Goal: Task Accomplishment & Management: Manage account settings

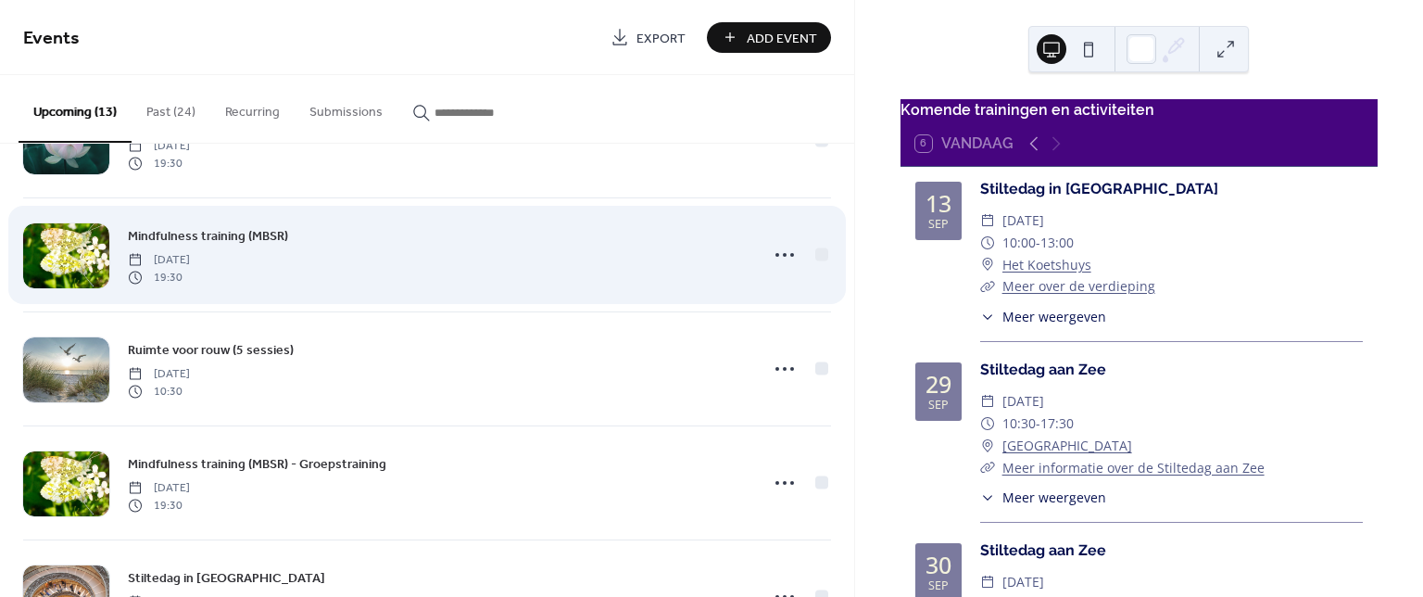
scroll to position [430, 0]
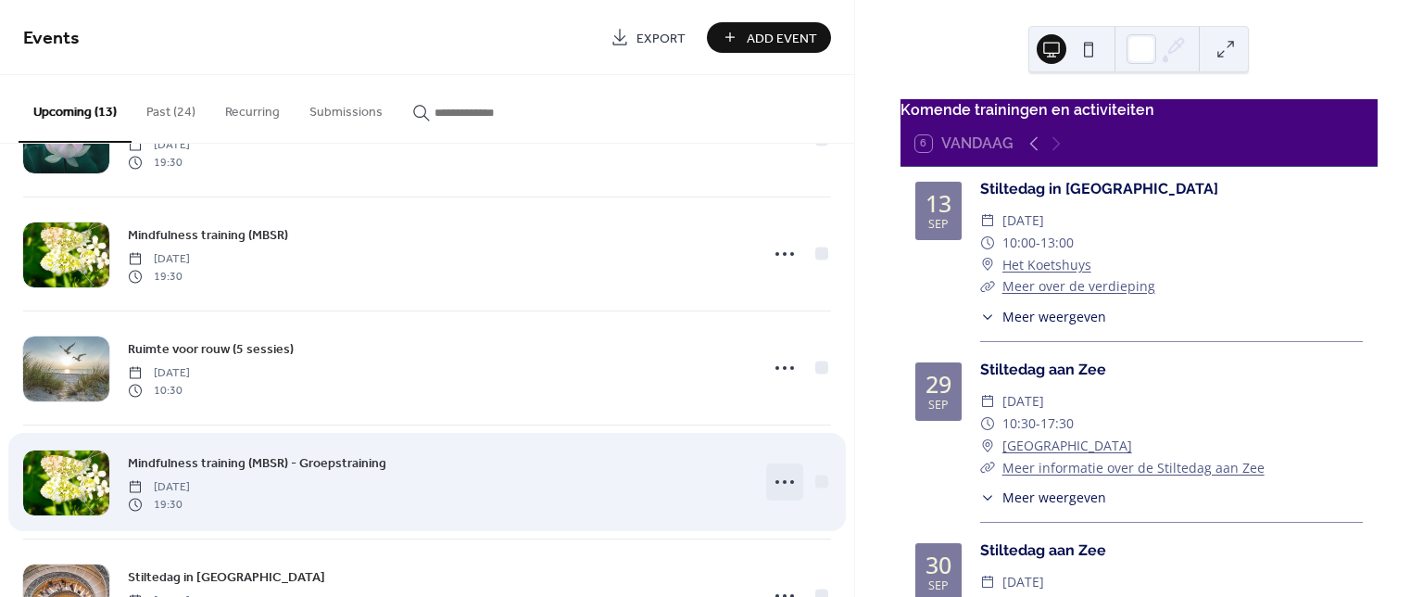
click at [779, 485] on icon at bounding box center [785, 482] width 30 height 30
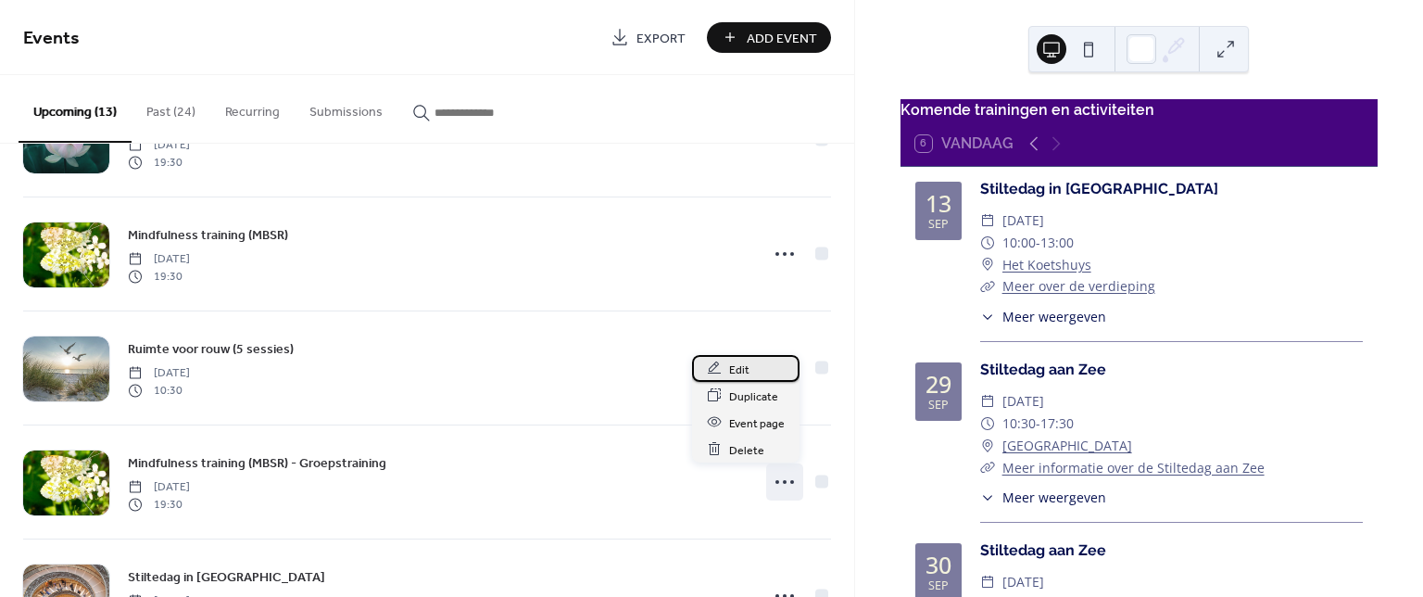
click at [750, 364] on div "Edit" at bounding box center [746, 368] width 108 height 27
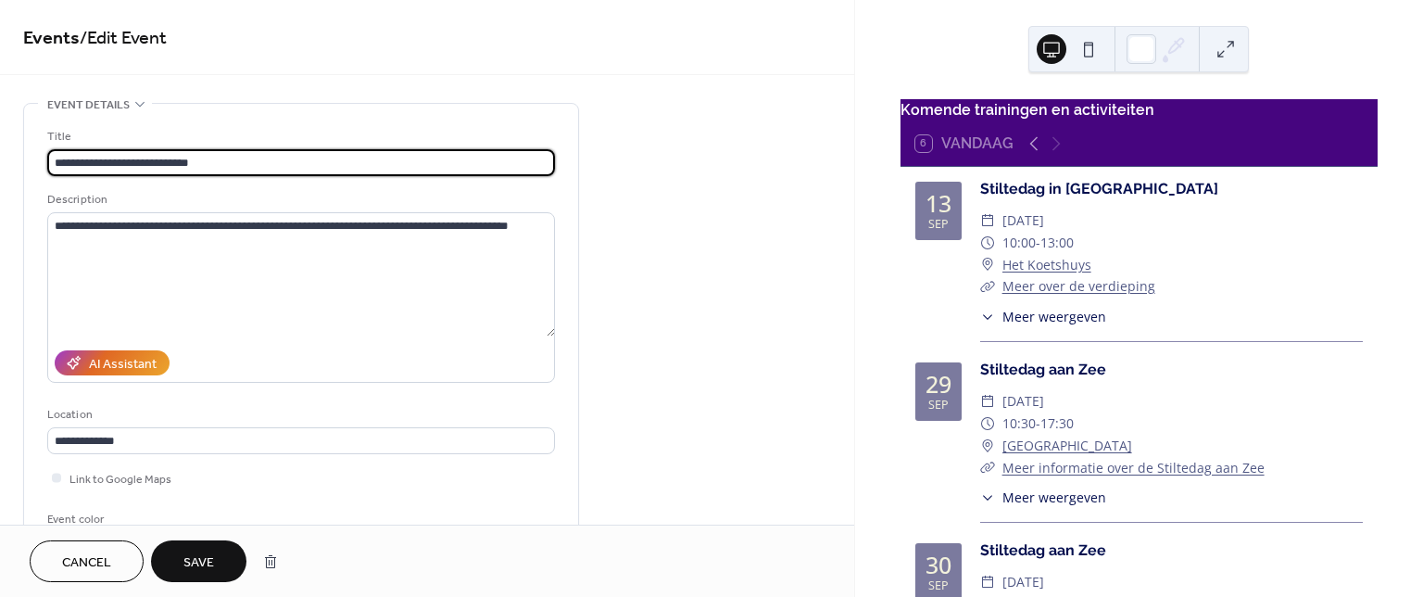
type input "**********"
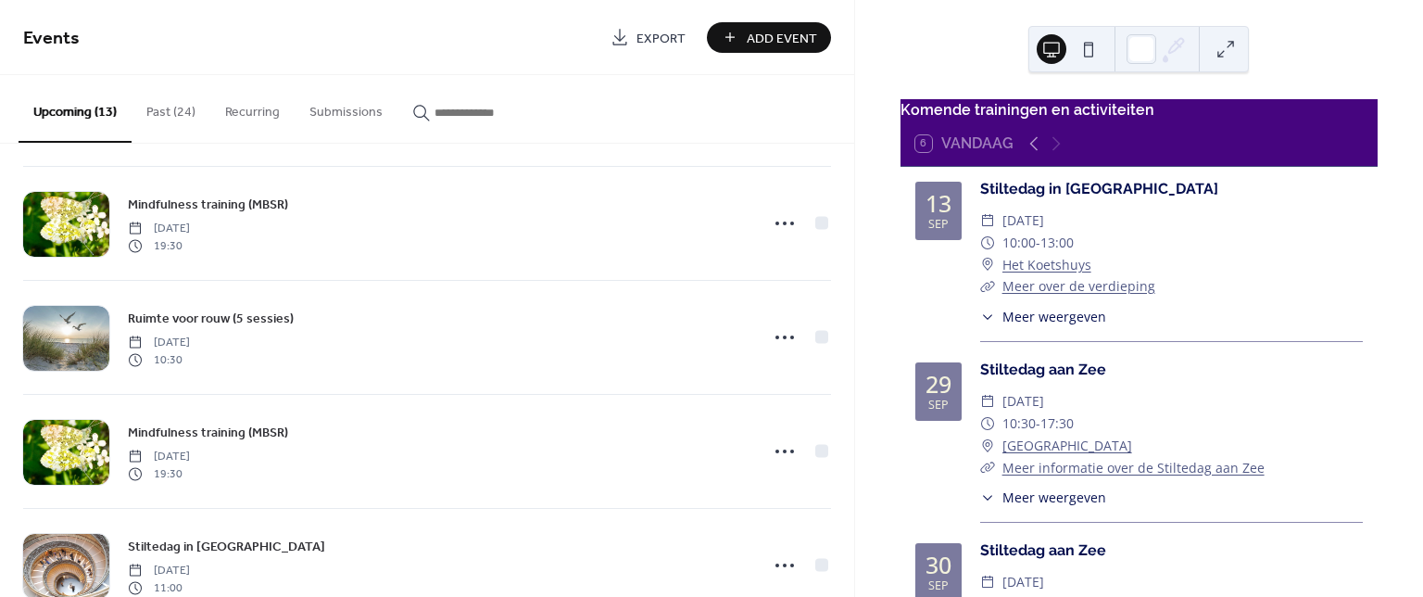
scroll to position [407, 0]
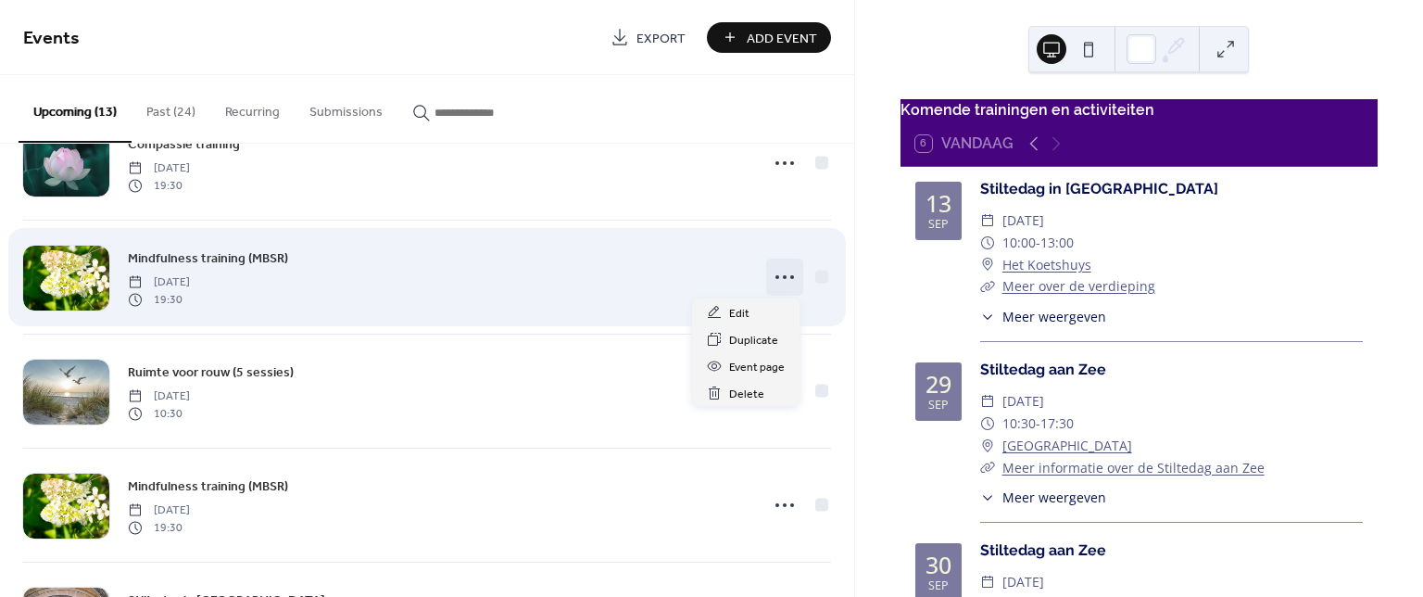
click at [783, 277] on icon at bounding box center [785, 277] width 30 height 30
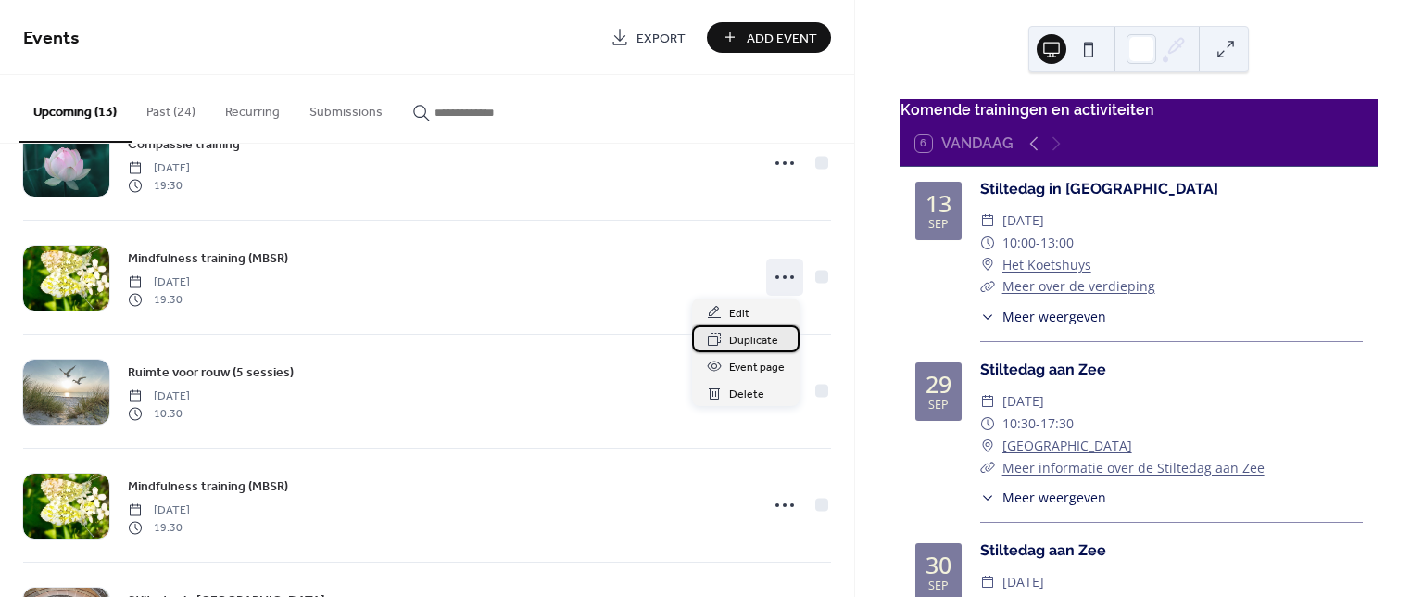
click at [750, 344] on span "Duplicate" at bounding box center [753, 340] width 49 height 19
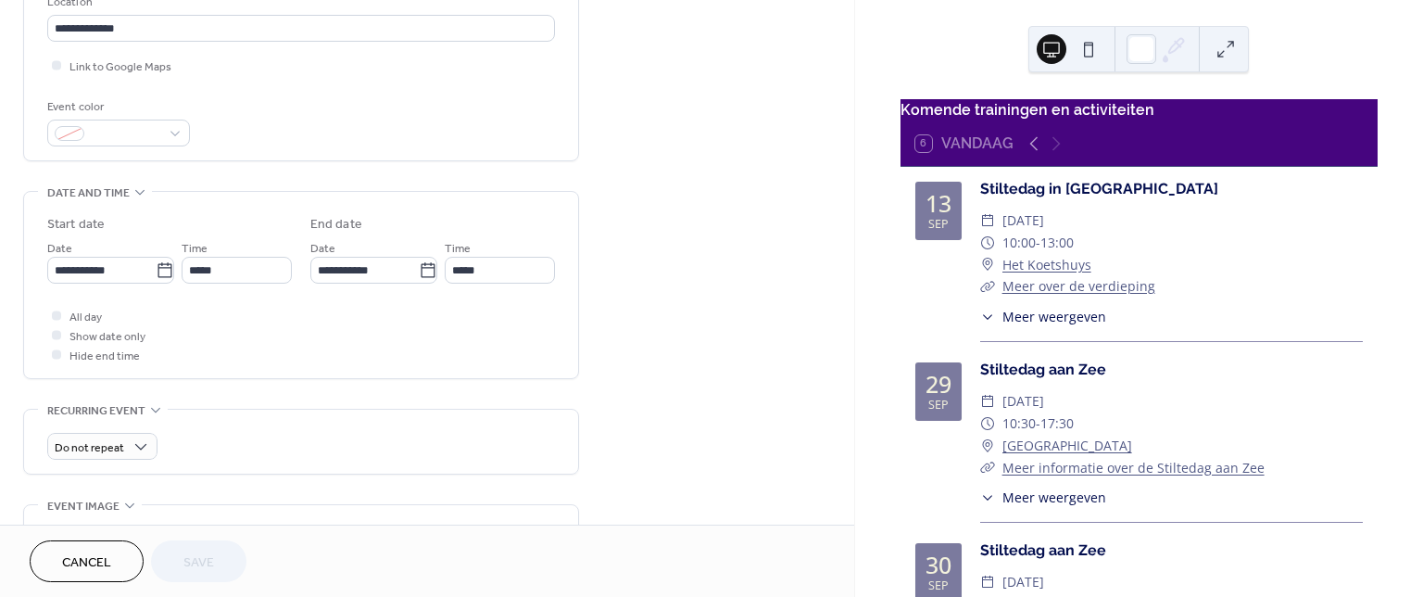
scroll to position [415, 0]
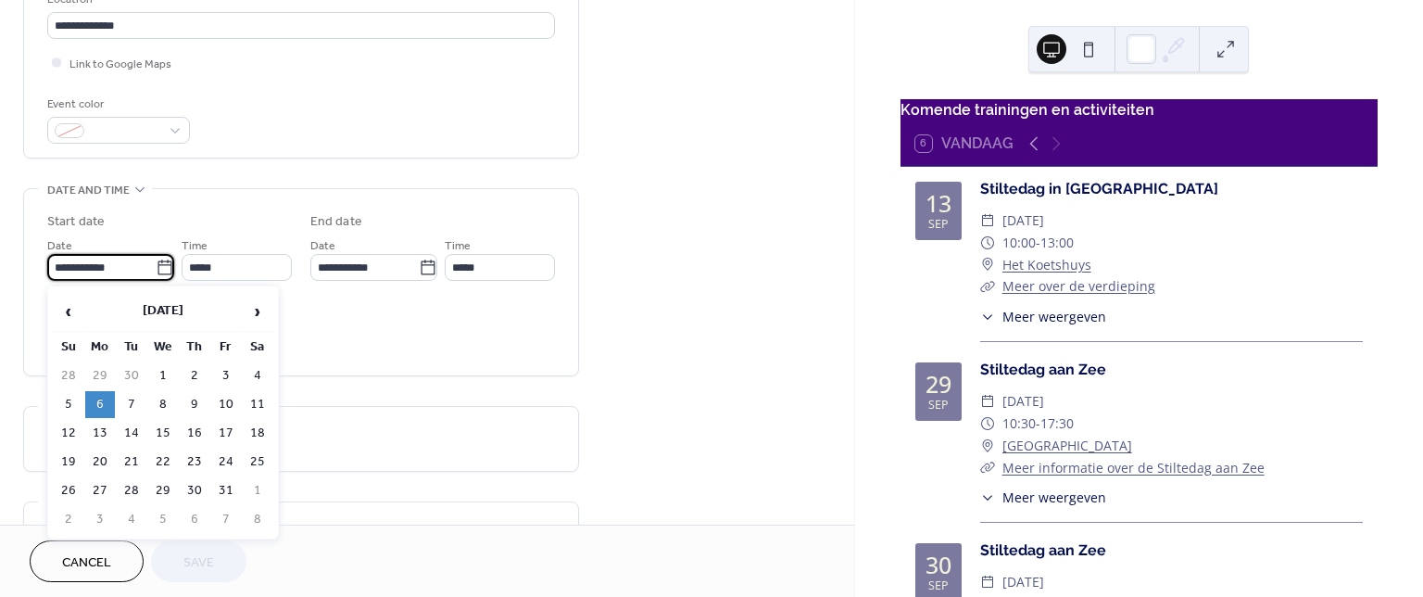
click at [108, 267] on input "**********" at bounding box center [101, 267] width 108 height 27
click at [69, 315] on span "‹" at bounding box center [69, 311] width 28 height 37
click at [198, 464] on td "25" at bounding box center [195, 462] width 30 height 27
type input "**********"
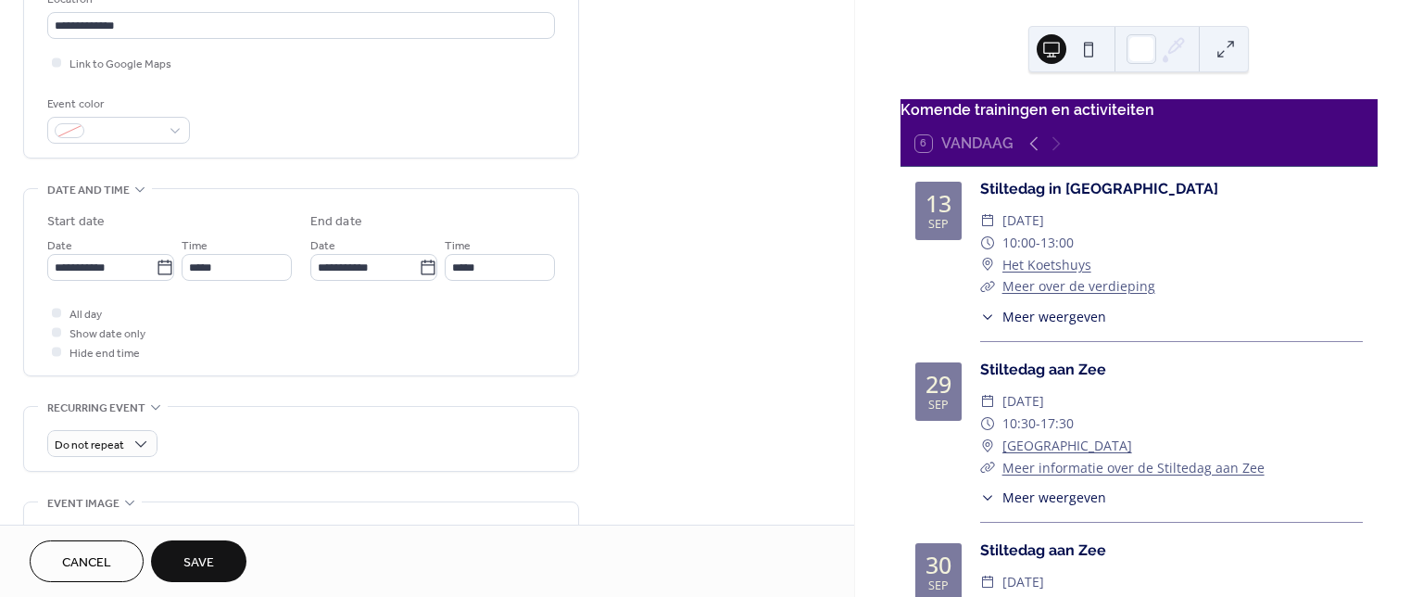
click at [192, 553] on span "Save" at bounding box center [198, 562] width 31 height 19
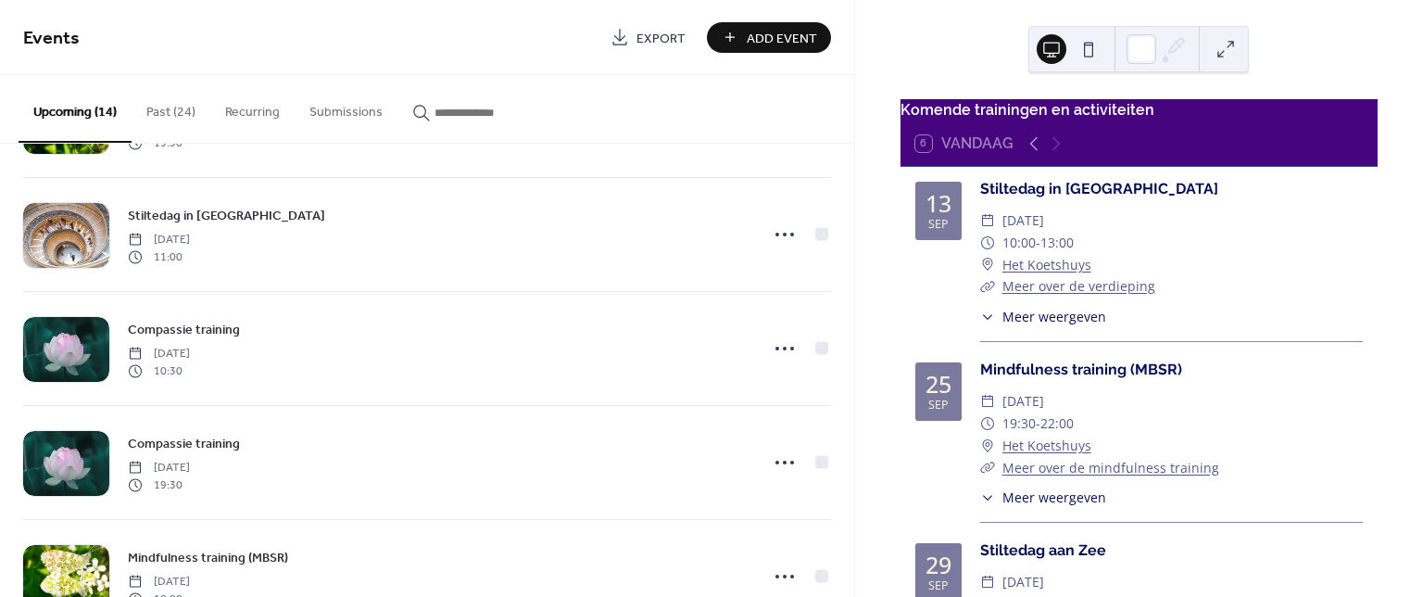
scroll to position [906, 0]
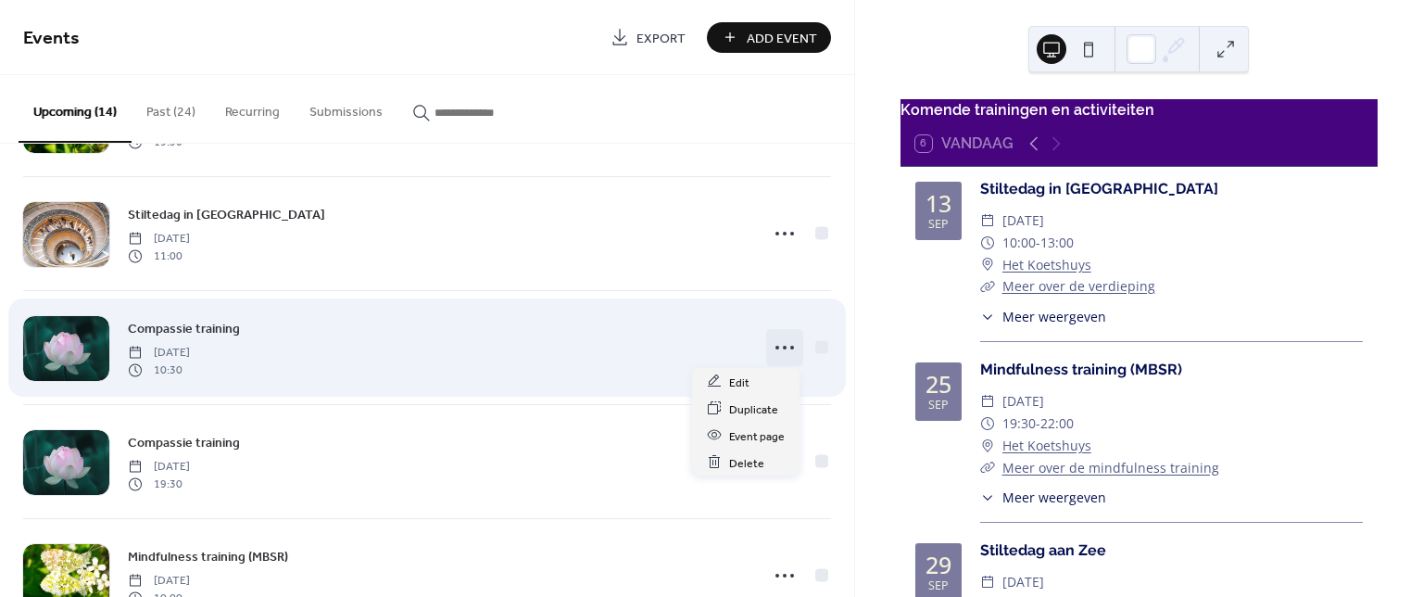
click at [784, 348] on icon at bounding box center [785, 348] width 30 height 30
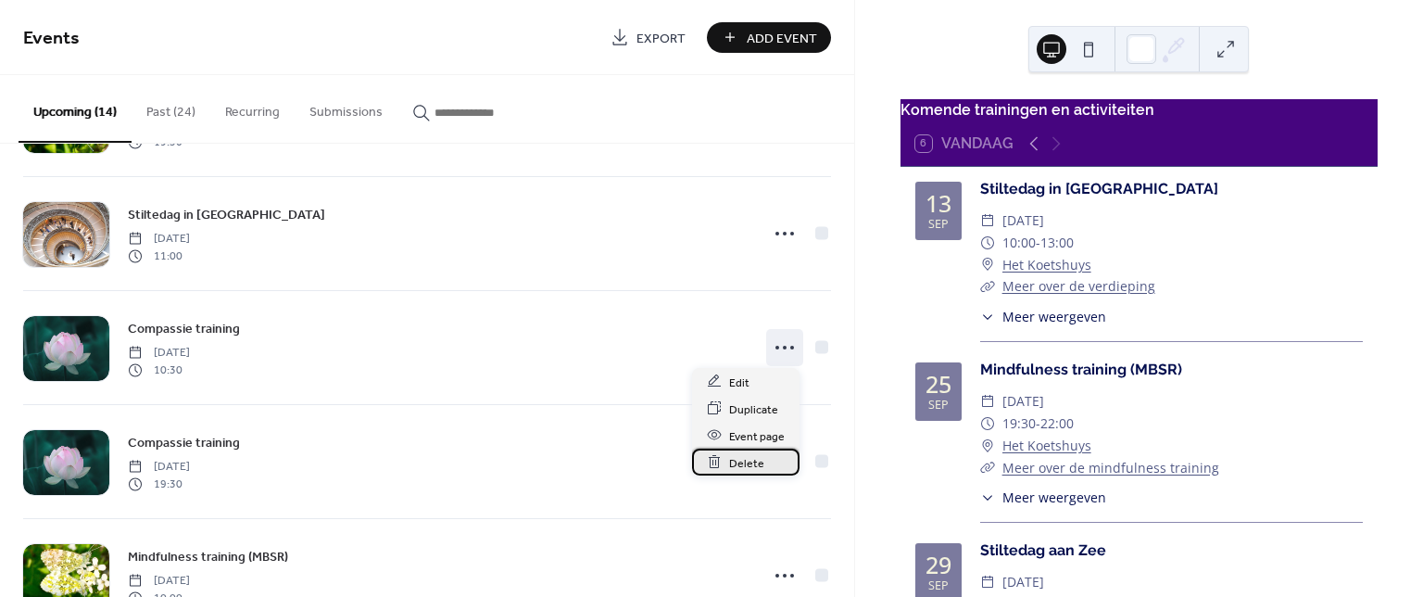
click at [735, 451] on div "Delete" at bounding box center [746, 462] width 108 height 27
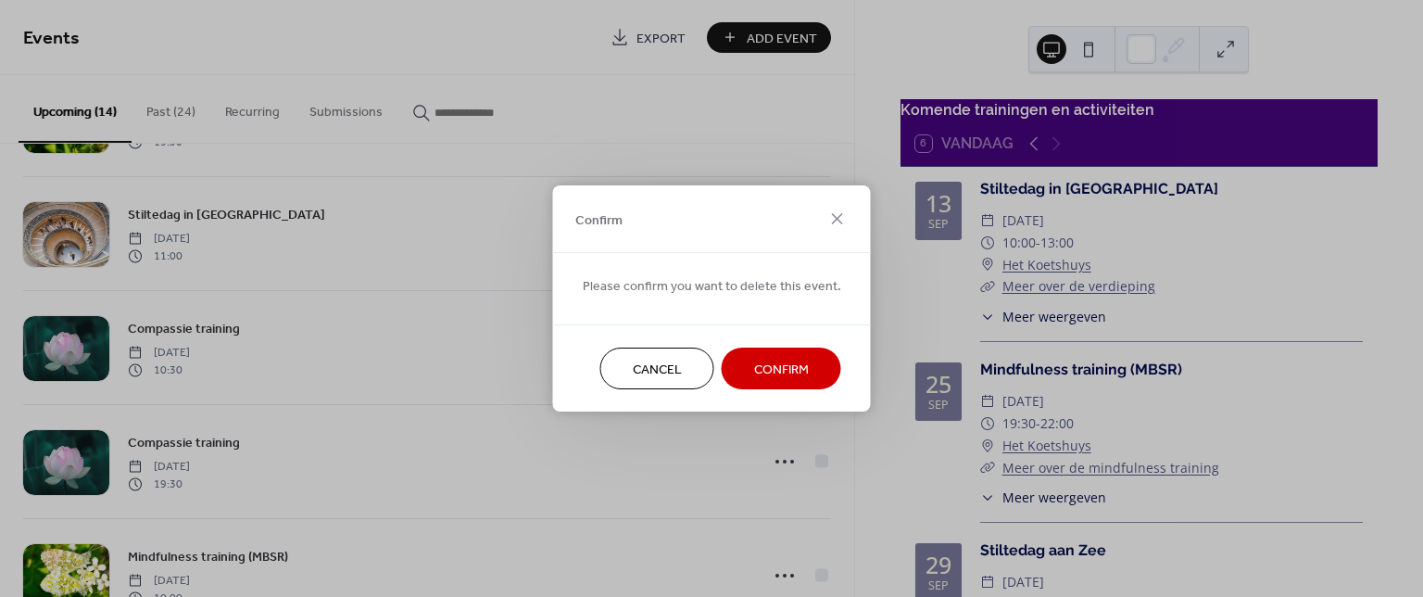
click at [782, 363] on span "Confirm" at bounding box center [781, 370] width 55 height 19
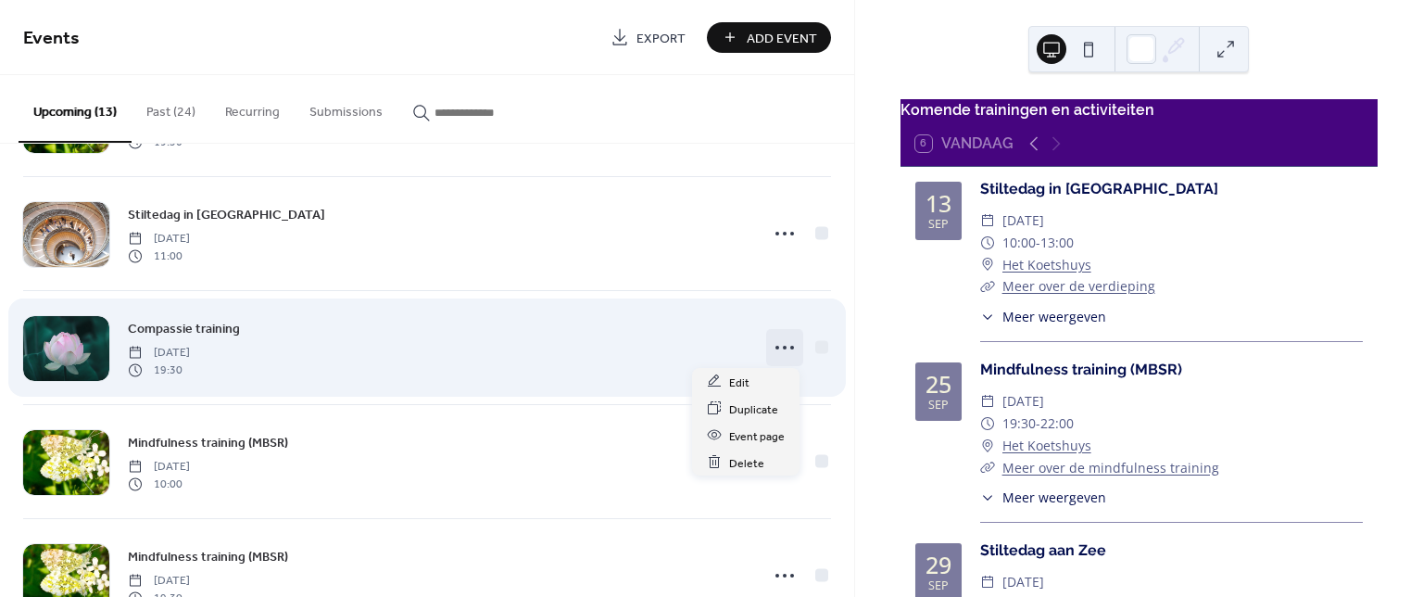
click at [783, 350] on icon at bounding box center [785, 348] width 30 height 30
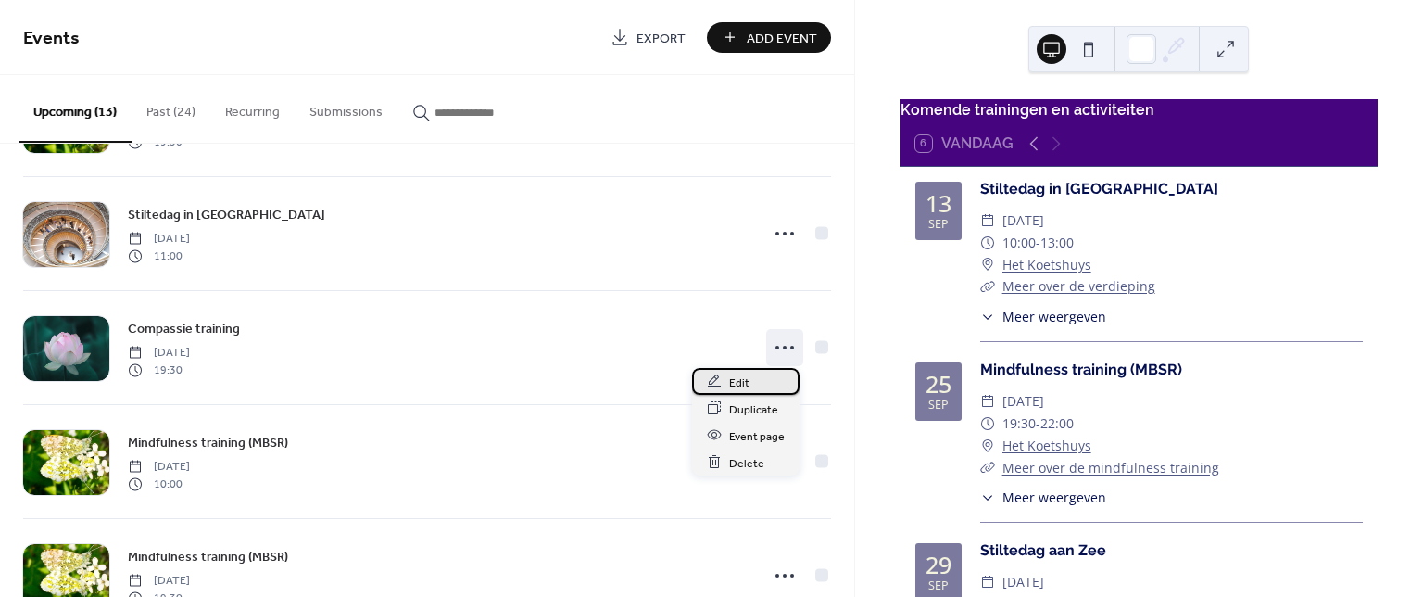
click at [742, 383] on span "Edit" at bounding box center [739, 382] width 20 height 19
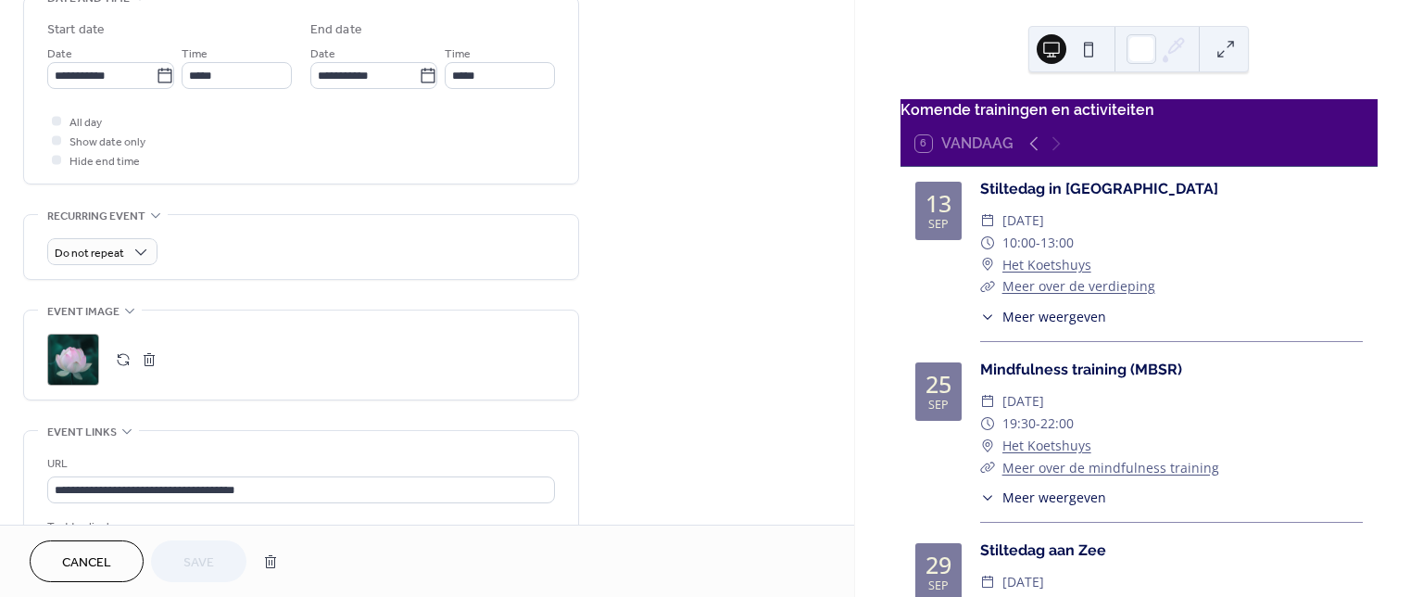
scroll to position [615, 0]
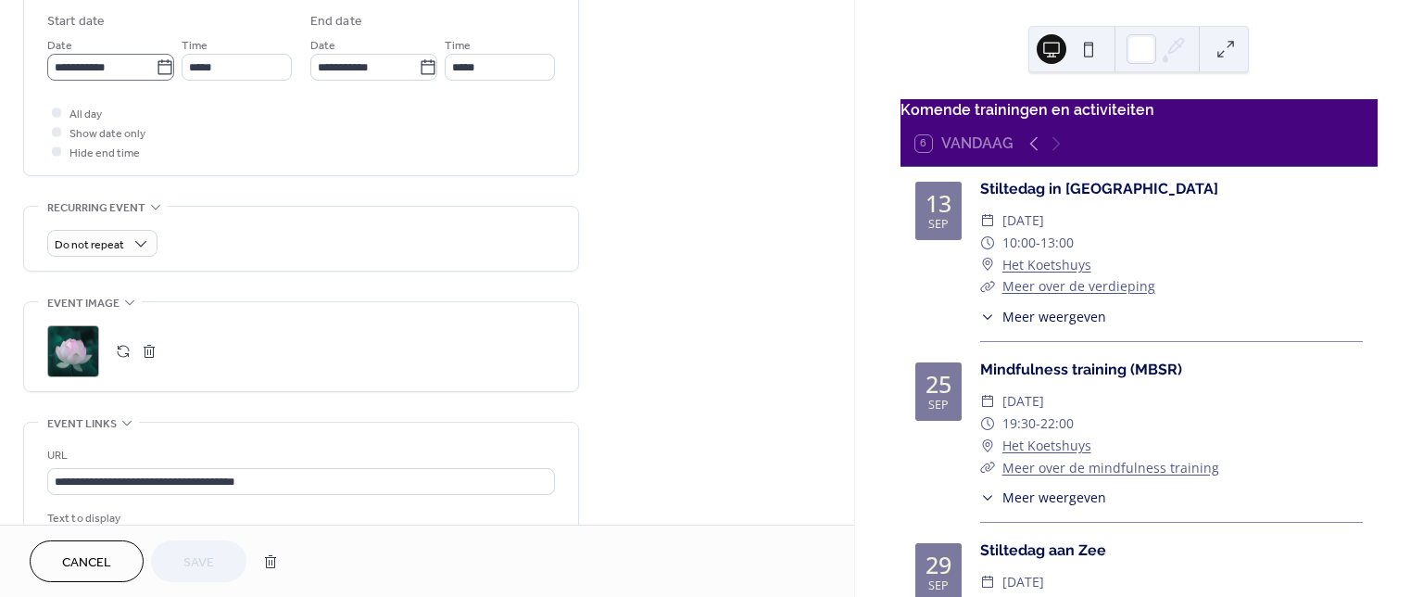
click at [157, 70] on icon at bounding box center [165, 67] width 19 height 19
click at [156, 70] on input "**********" at bounding box center [101, 67] width 108 height 27
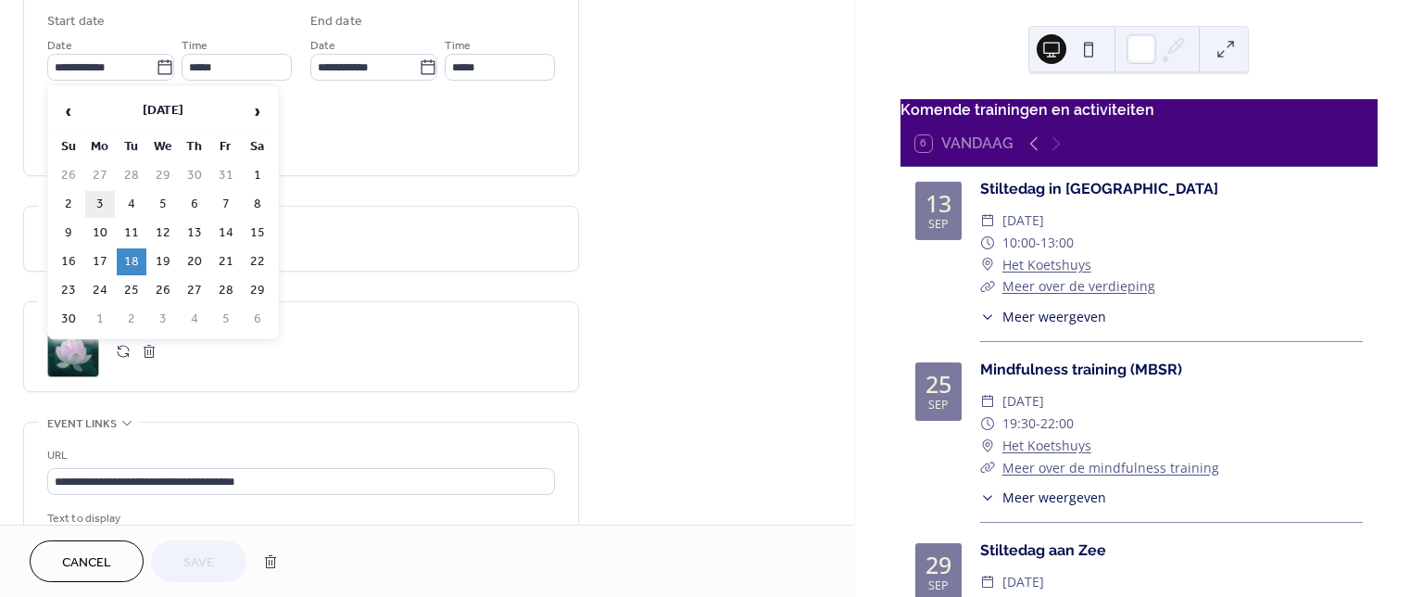
click at [97, 208] on td "3" at bounding box center [100, 204] width 30 height 27
type input "**********"
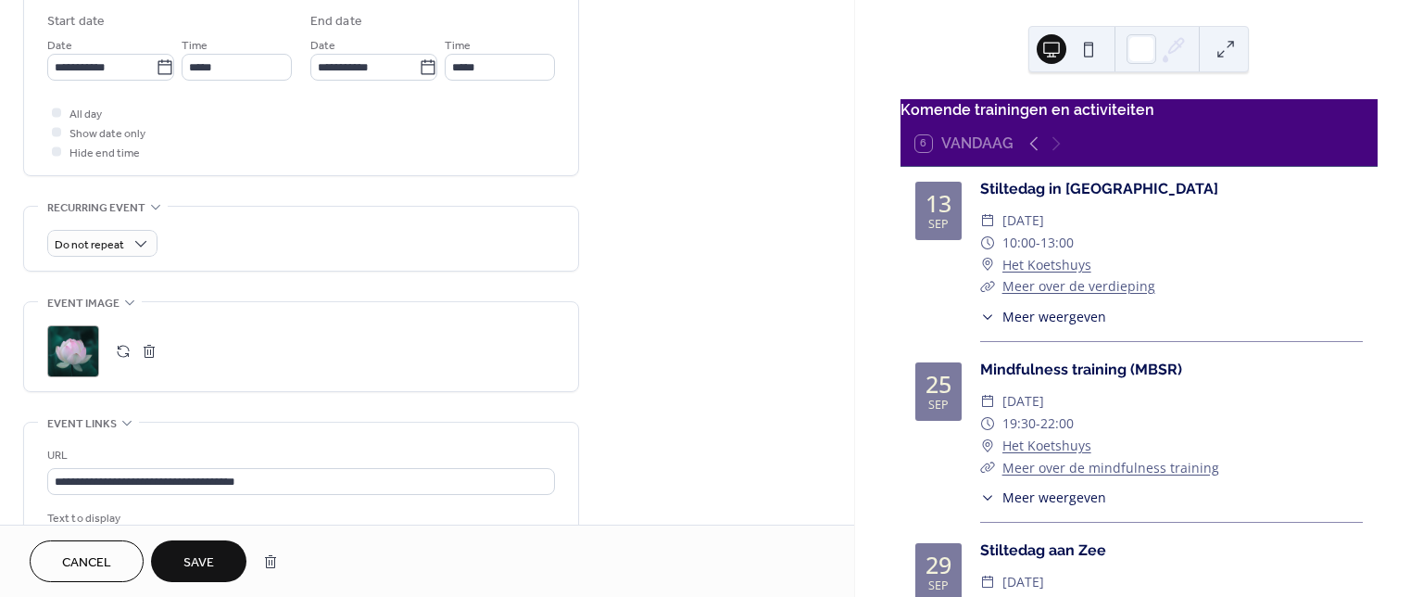
click at [201, 563] on span "Save" at bounding box center [198, 562] width 31 height 19
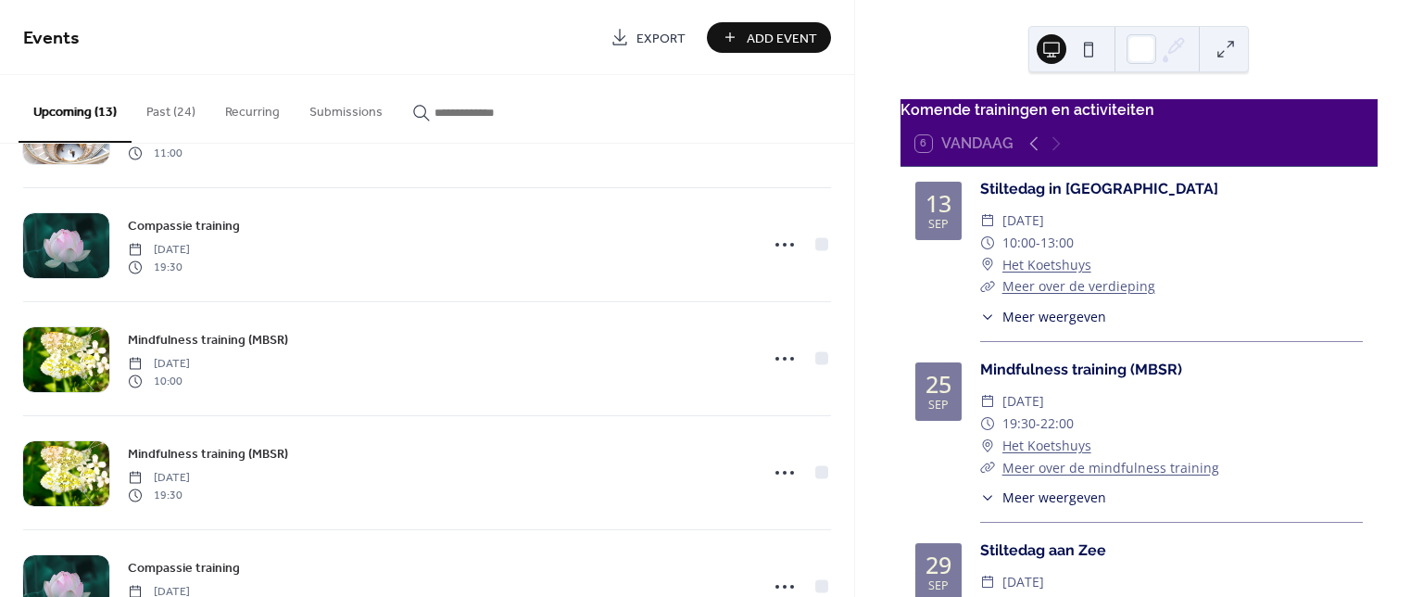
scroll to position [1012, 0]
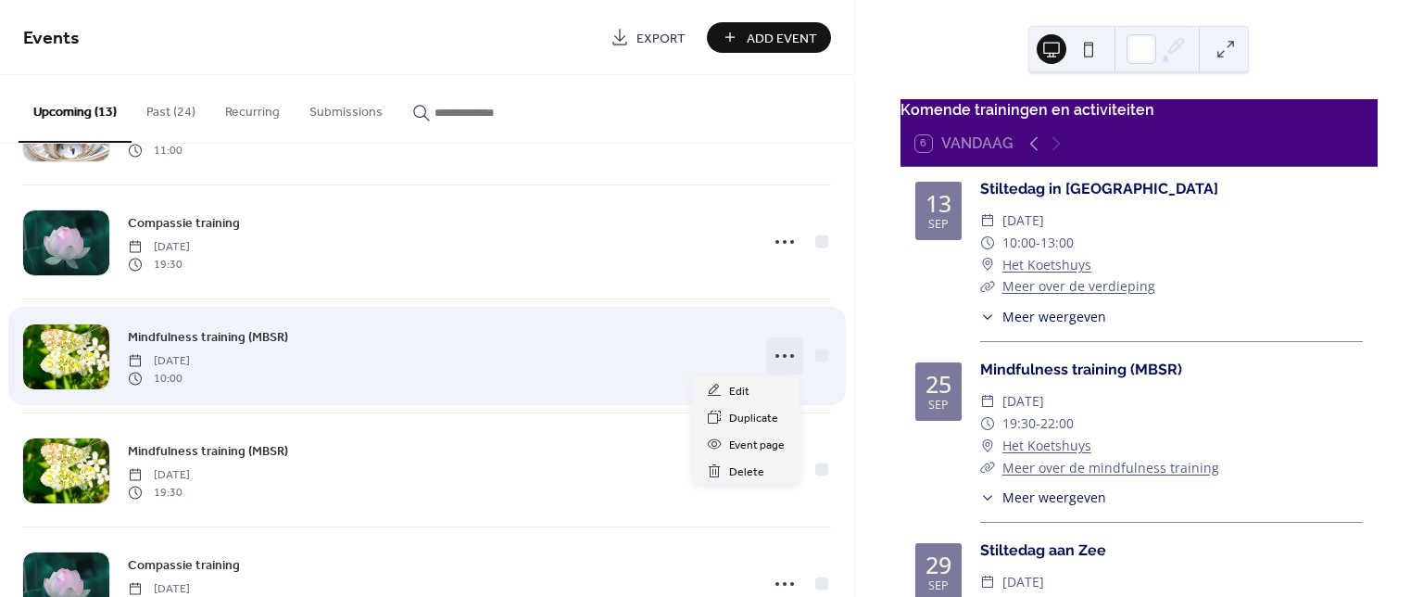
click at [778, 355] on icon at bounding box center [785, 356] width 30 height 30
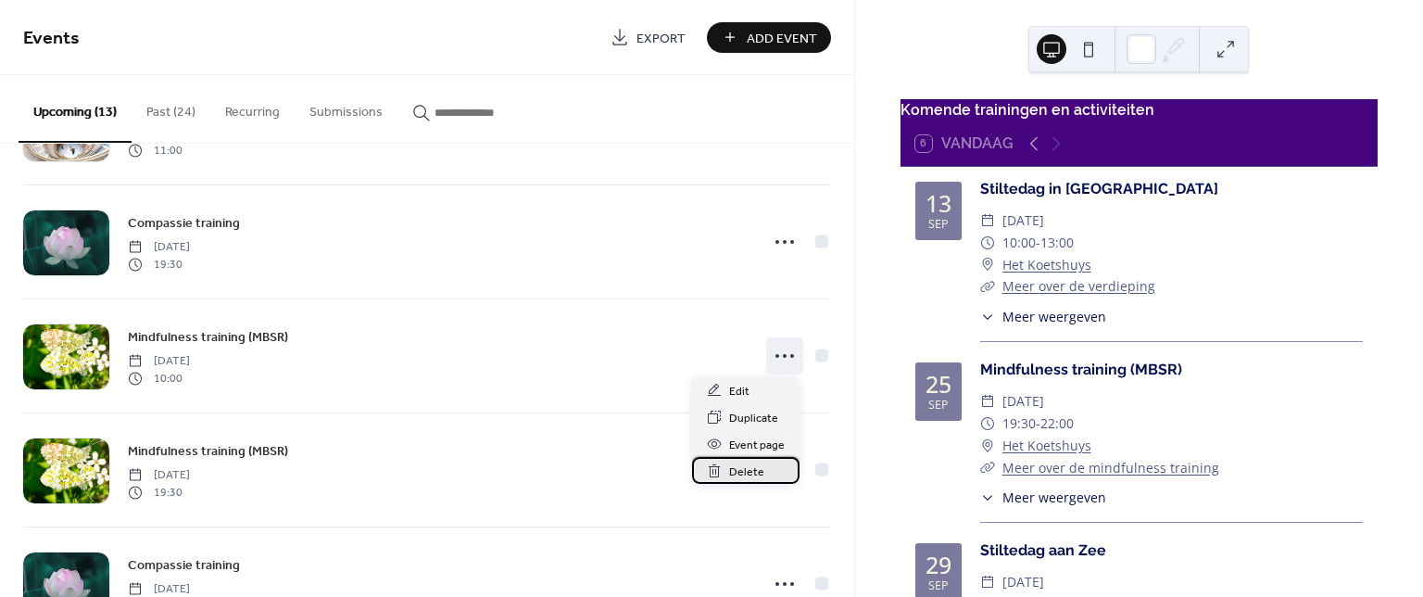
click at [745, 469] on span "Delete" at bounding box center [746, 471] width 35 height 19
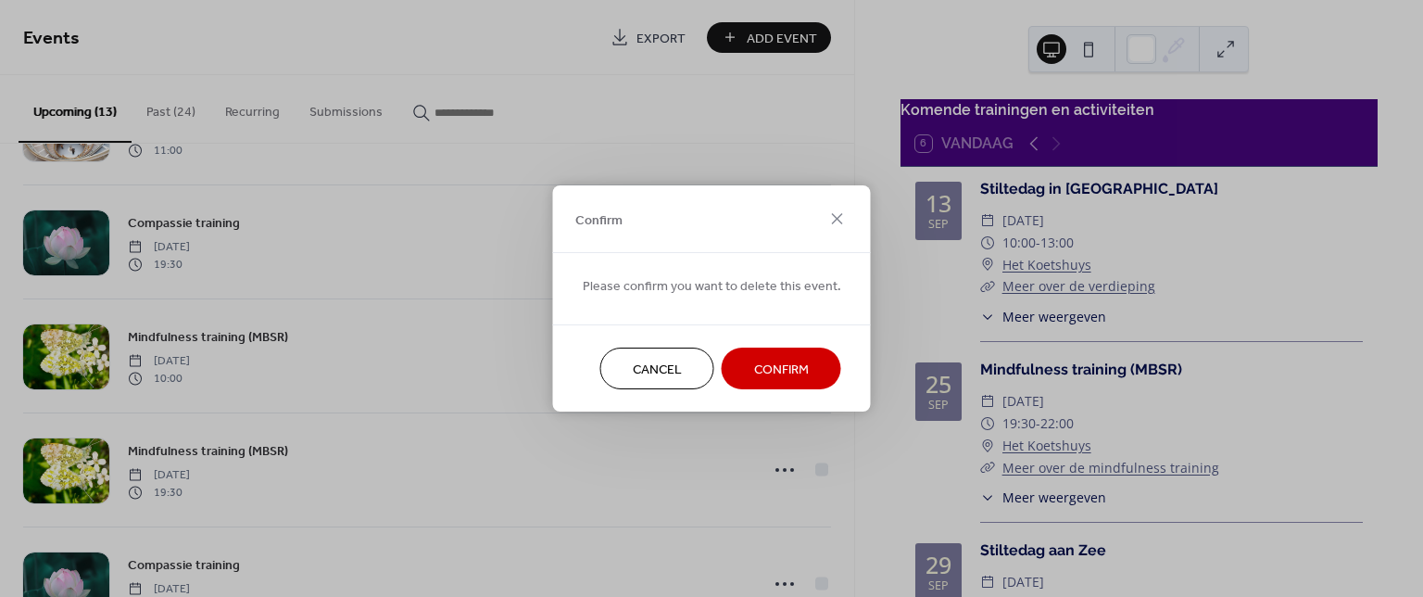
click at [756, 366] on span "Confirm" at bounding box center [781, 370] width 55 height 19
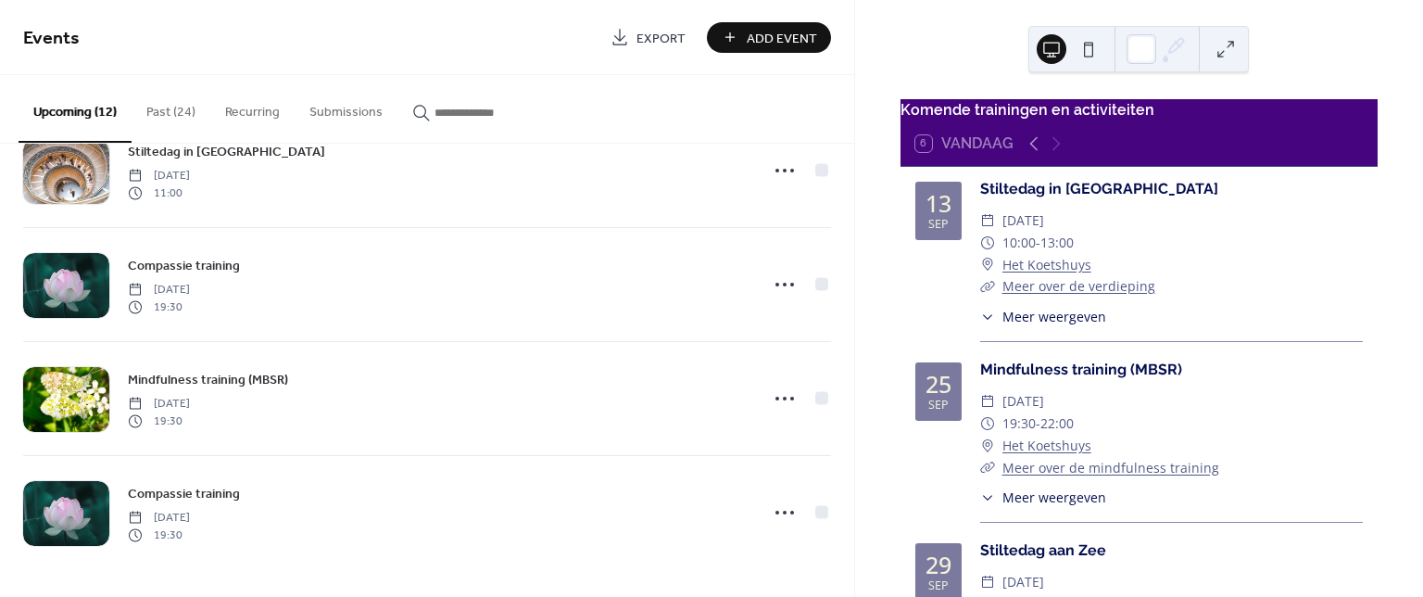
scroll to position [968, 0]
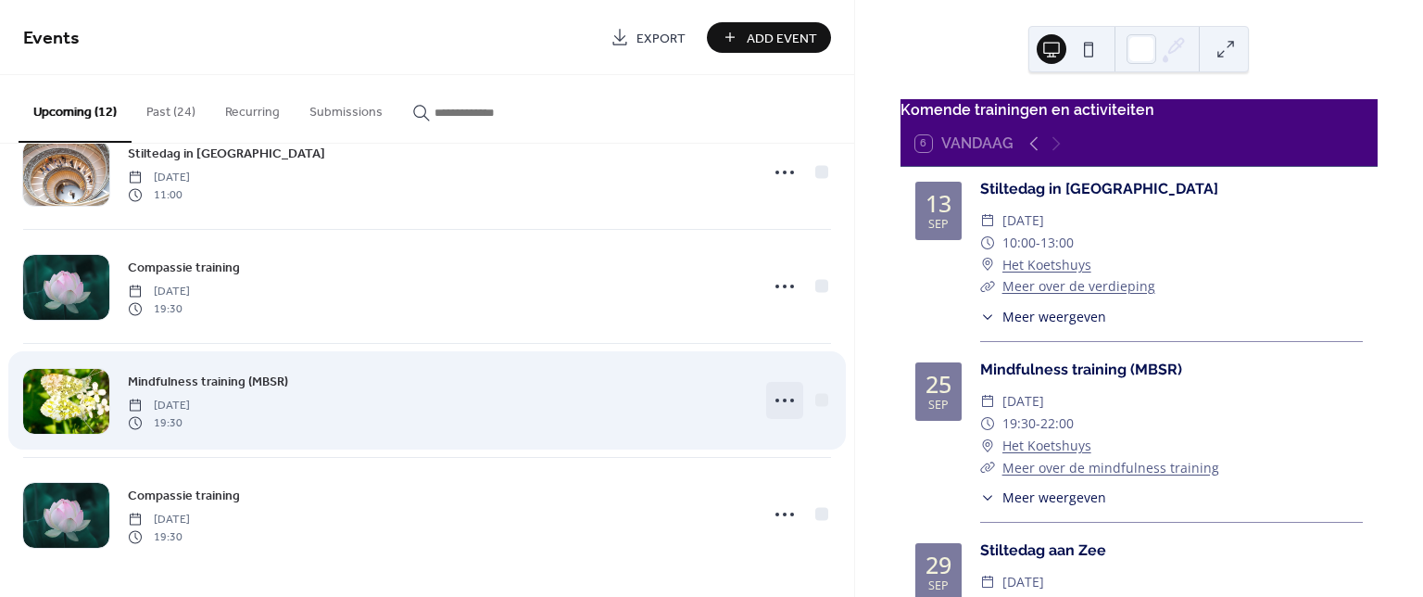
click at [779, 400] on icon at bounding box center [785, 401] width 30 height 30
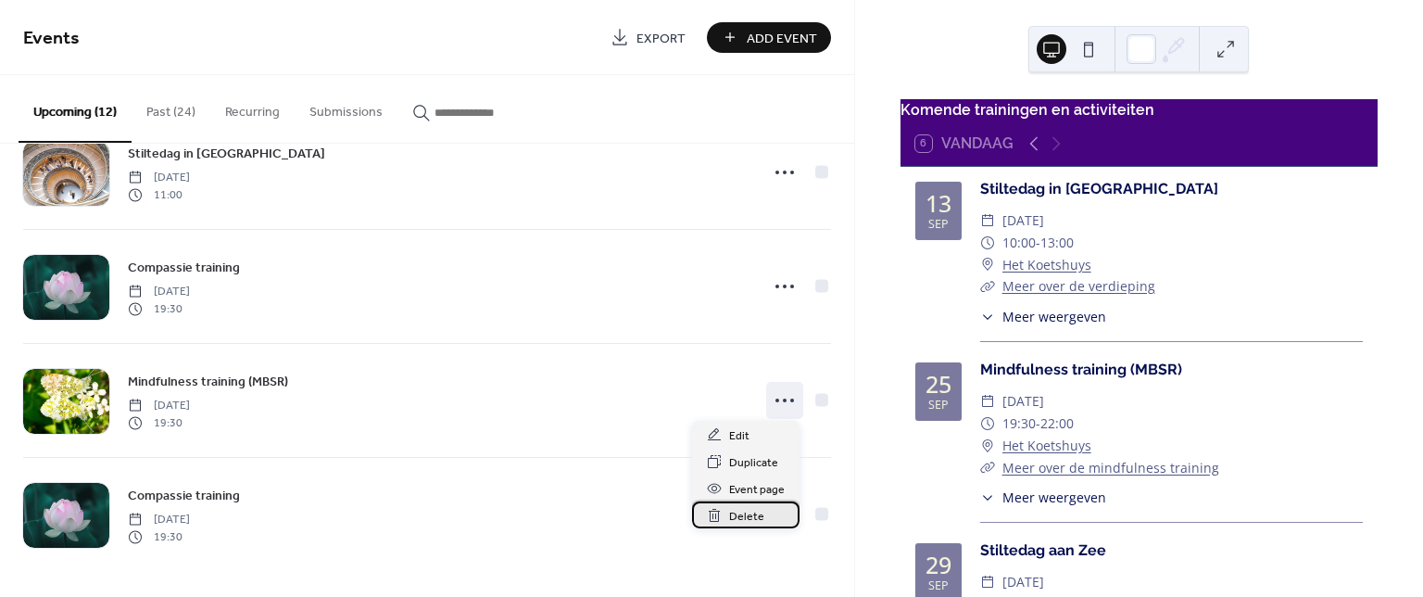
click at [731, 511] on span "Delete" at bounding box center [746, 516] width 35 height 19
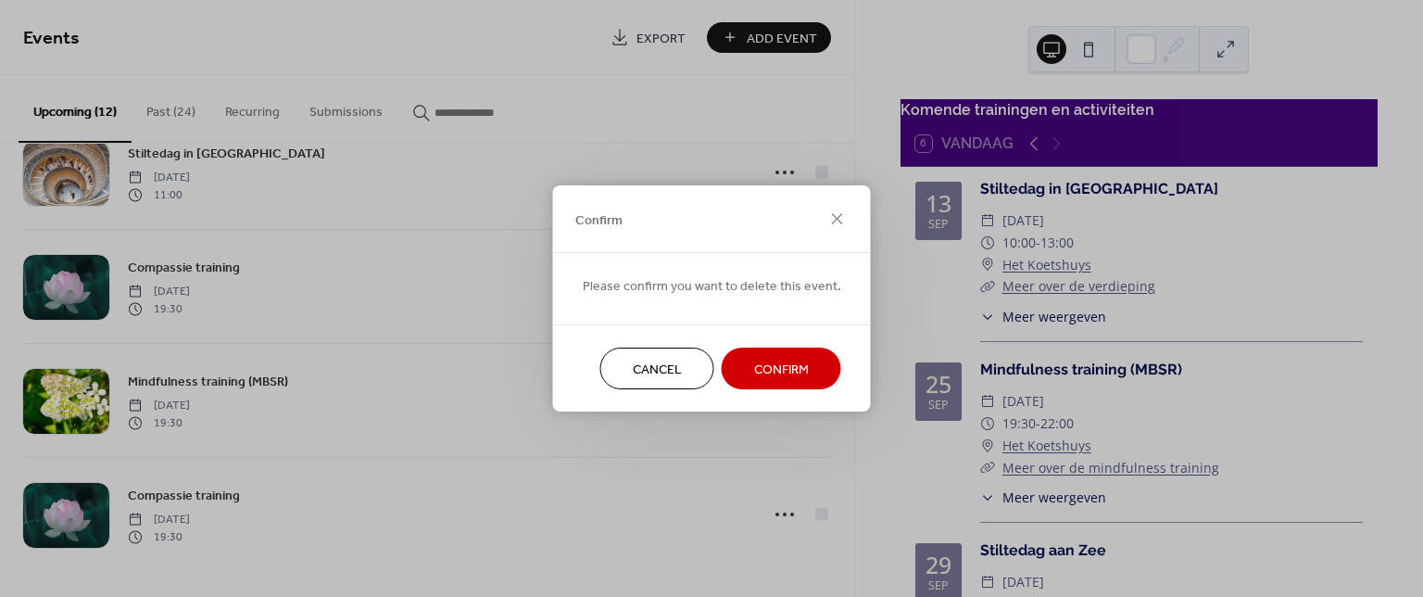
click at [772, 361] on span "Confirm" at bounding box center [781, 370] width 55 height 19
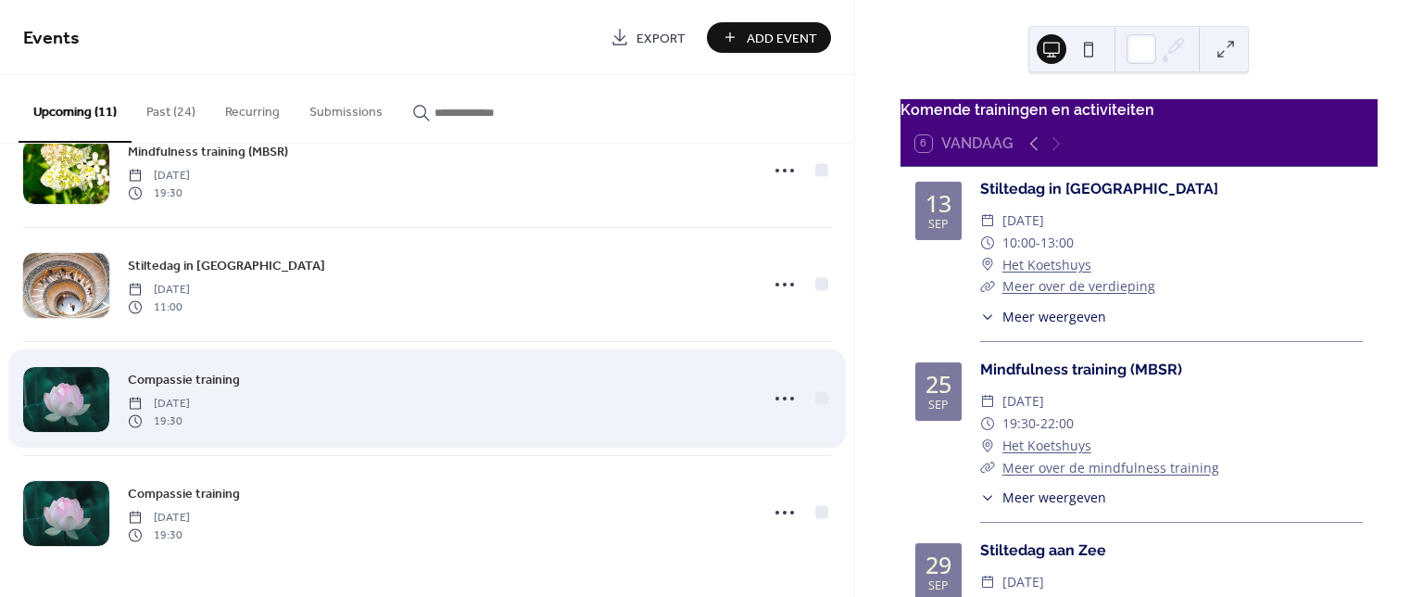
scroll to position [853, 0]
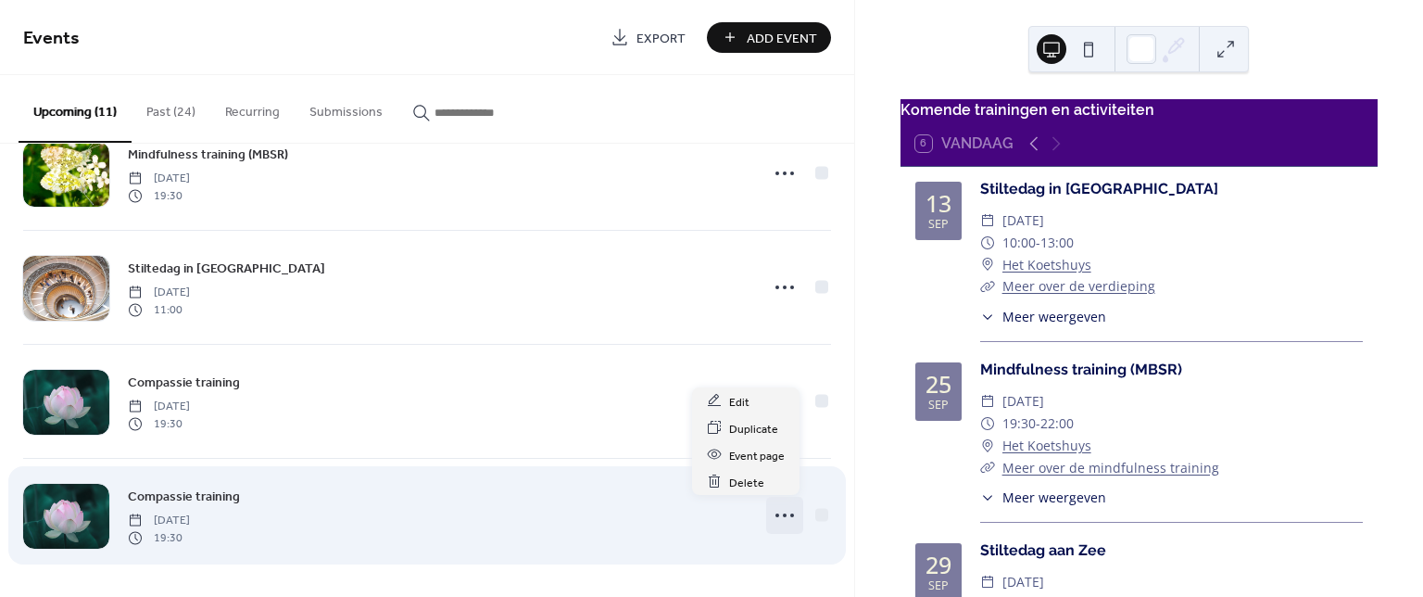
click at [778, 511] on icon at bounding box center [785, 515] width 30 height 30
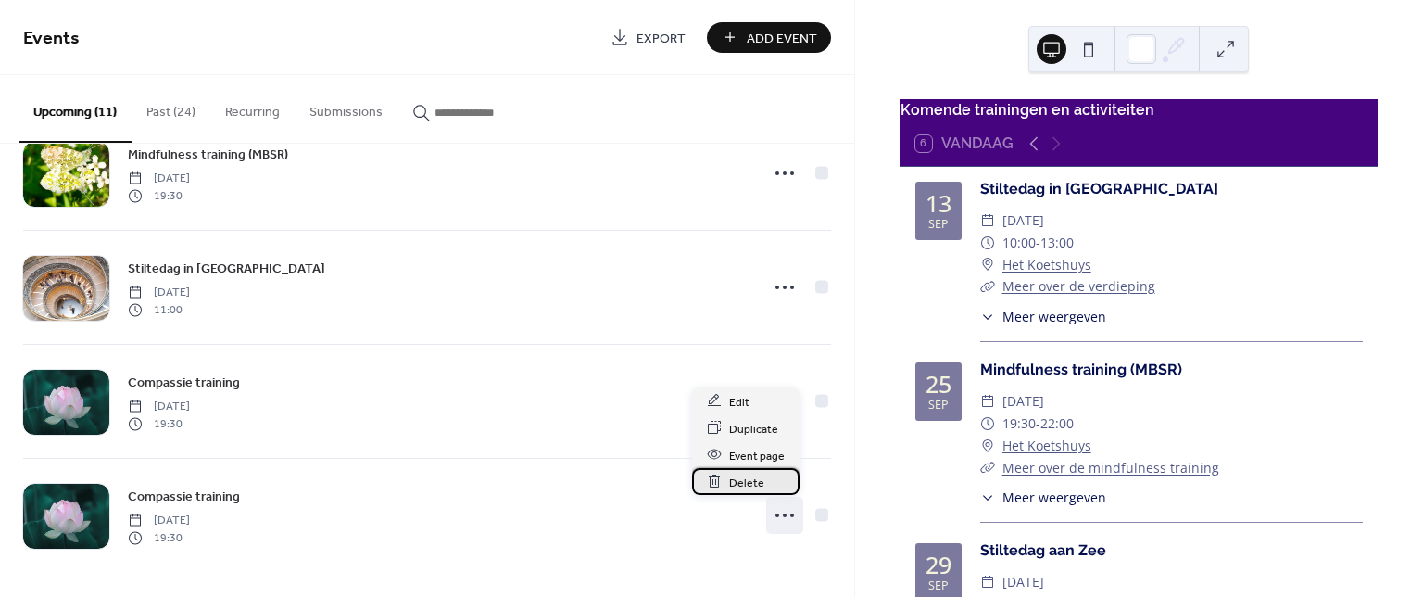
click at [748, 491] on span "Delete" at bounding box center [746, 482] width 35 height 19
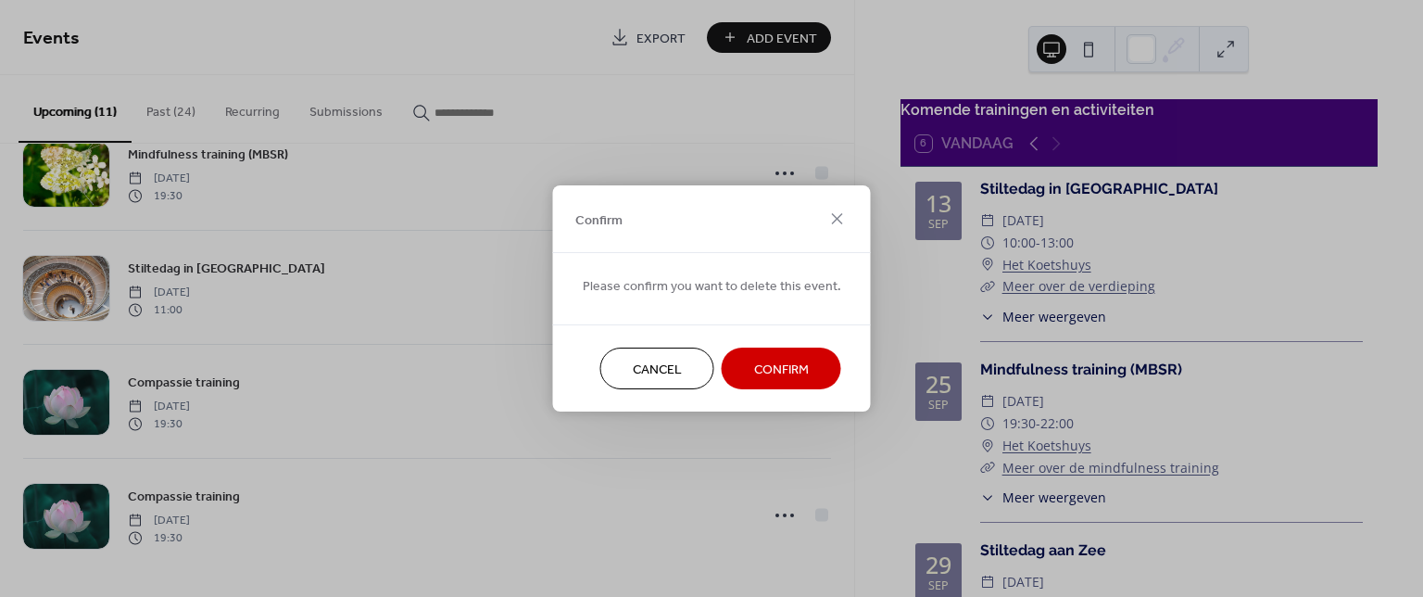
click at [771, 365] on span "Confirm" at bounding box center [781, 370] width 55 height 19
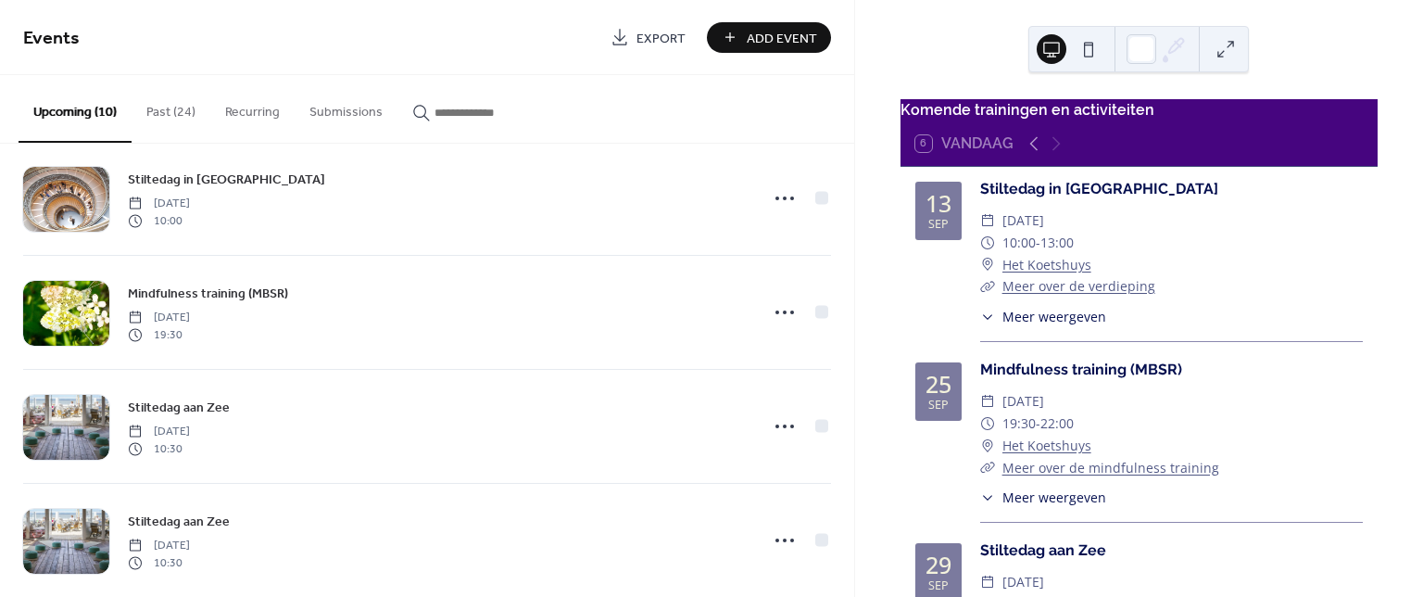
scroll to position [0, 0]
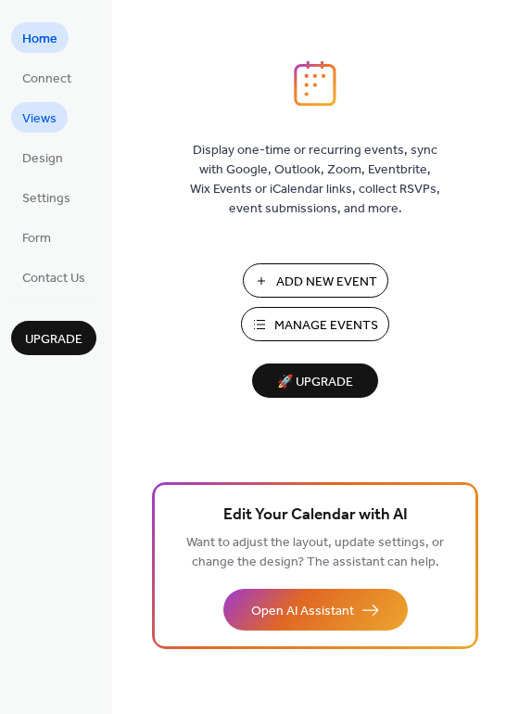
click at [54, 111] on span "Views" at bounding box center [39, 118] width 34 height 19
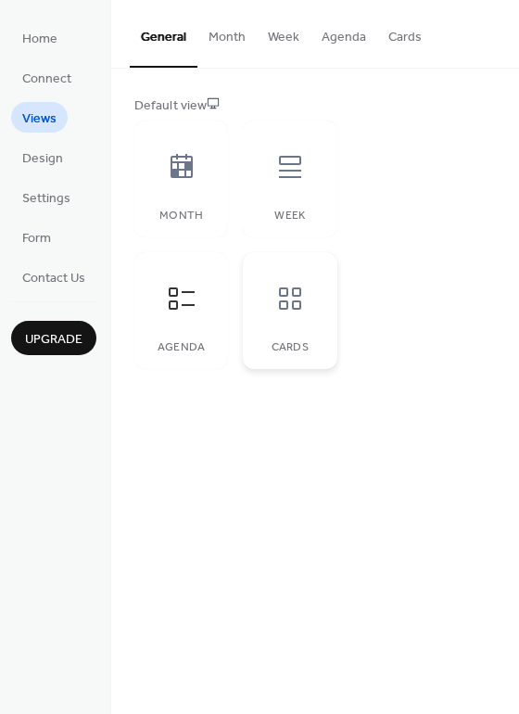
click at [291, 308] on icon at bounding box center [290, 299] width 30 height 30
click at [199, 297] on div at bounding box center [182, 299] width 56 height 56
click at [53, 163] on span "Design" at bounding box center [42, 158] width 41 height 19
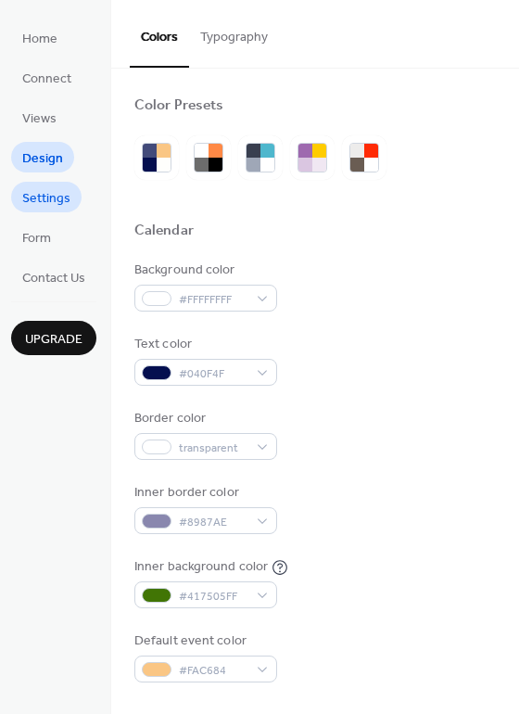
click at [56, 209] on span "Settings" at bounding box center [46, 198] width 48 height 19
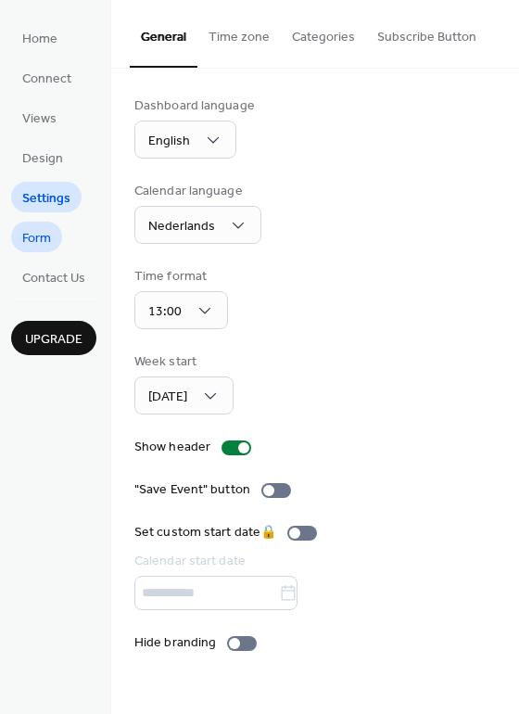
click at [44, 248] on span "Form" at bounding box center [36, 238] width 29 height 19
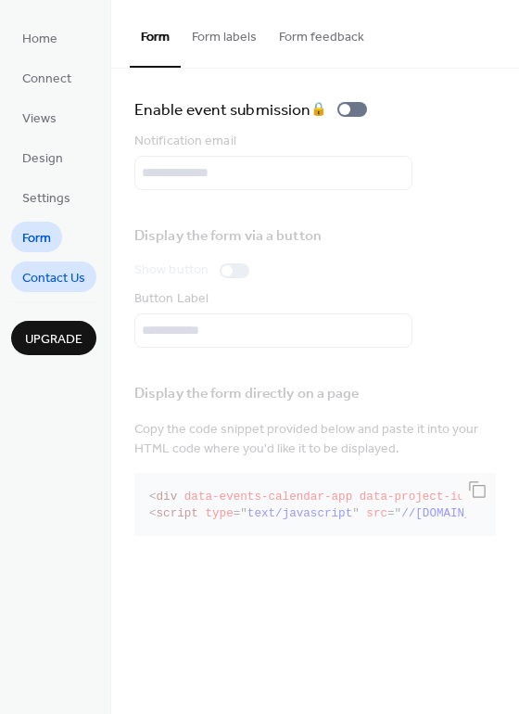
click at [47, 284] on span "Contact Us" at bounding box center [53, 278] width 63 height 19
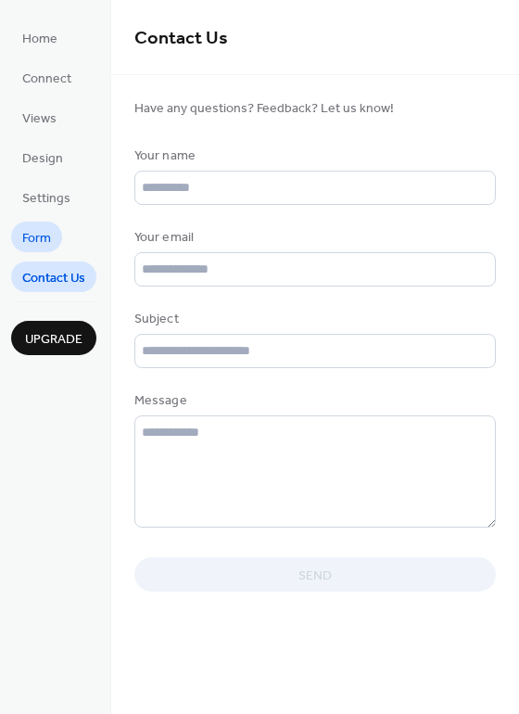
click at [45, 248] on span "Form" at bounding box center [36, 238] width 29 height 19
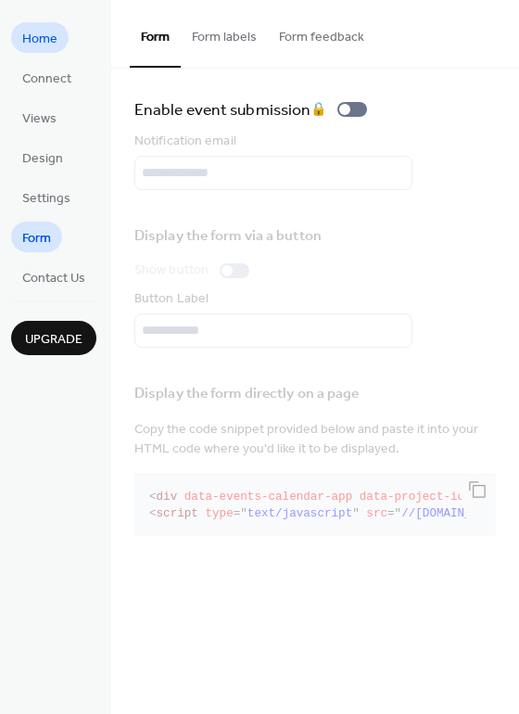
click at [57, 26] on link "Home" at bounding box center [39, 37] width 57 height 31
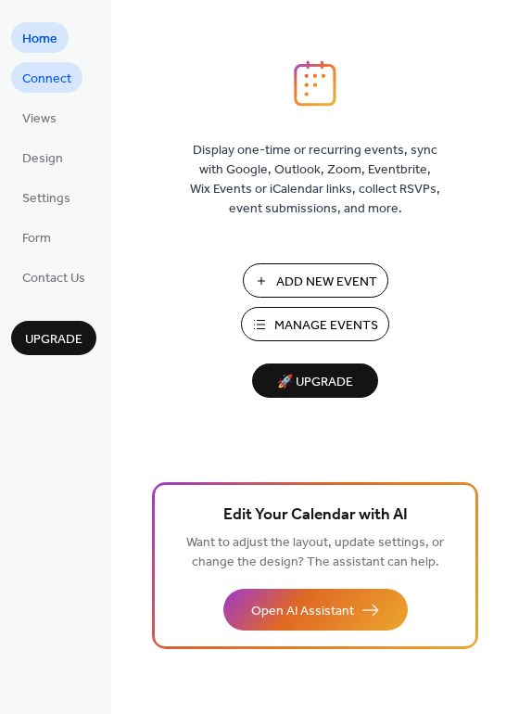
click at [58, 86] on span "Connect" at bounding box center [46, 79] width 49 height 19
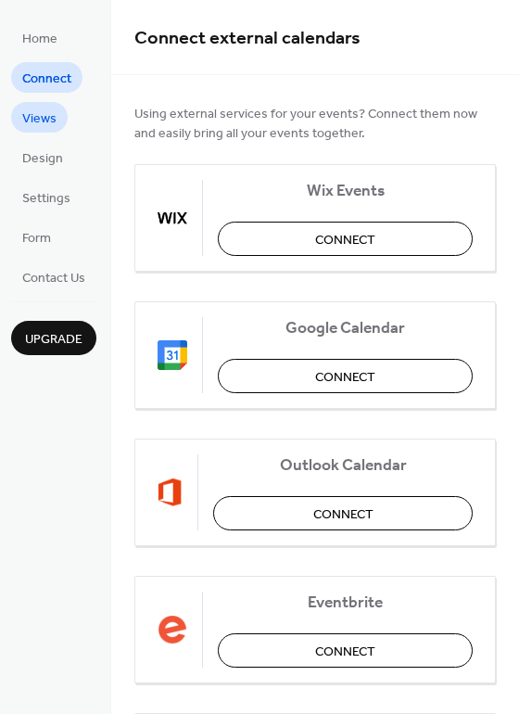
click at [44, 117] on span "Views" at bounding box center [39, 118] width 34 height 19
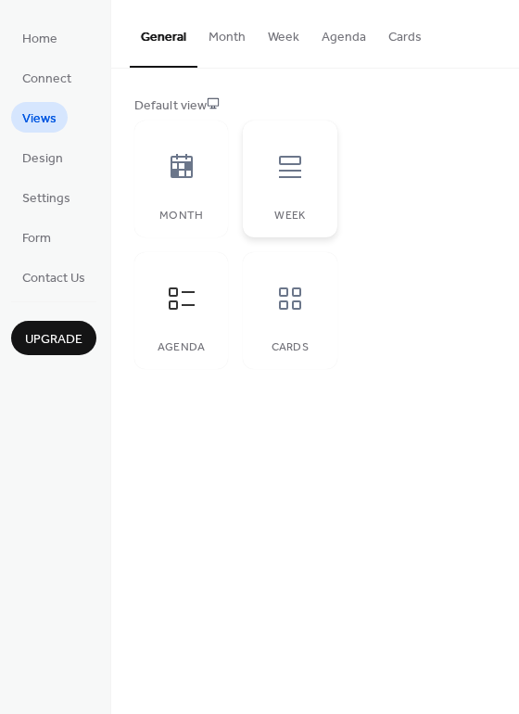
click at [285, 174] on icon at bounding box center [290, 167] width 30 height 30
click at [198, 299] on div at bounding box center [182, 299] width 56 height 56
click at [307, 311] on div at bounding box center [290, 299] width 56 height 56
click at [393, 44] on button "Cards" at bounding box center [405, 33] width 56 height 66
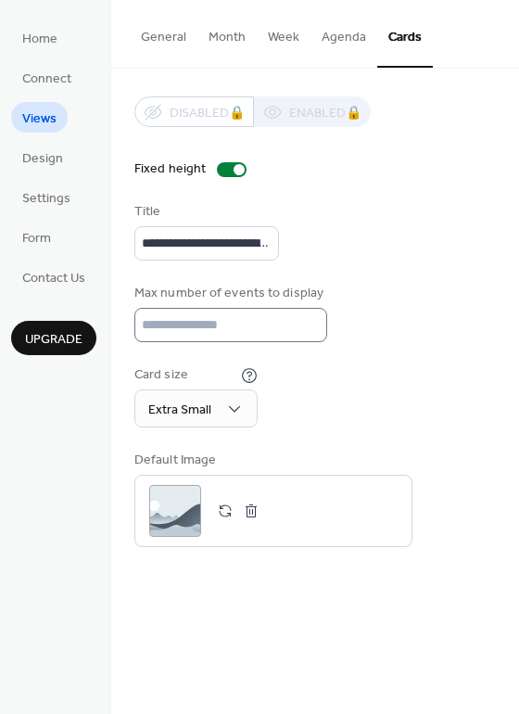
scroll to position [1, 0]
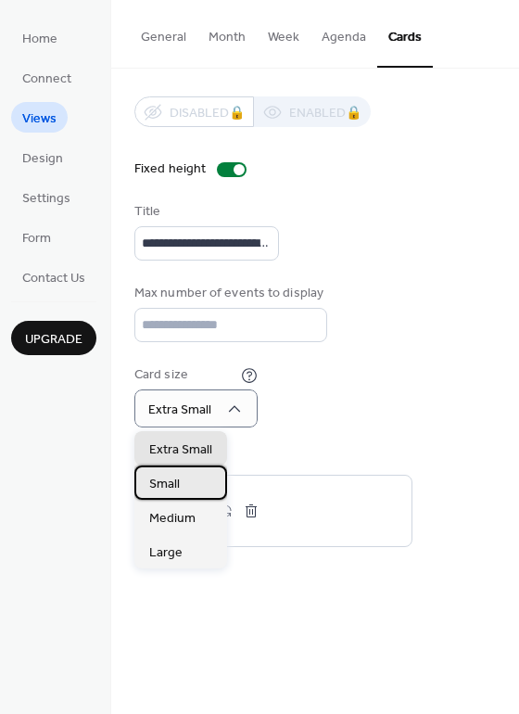
click at [209, 481] on div "Small" at bounding box center [180, 482] width 93 height 34
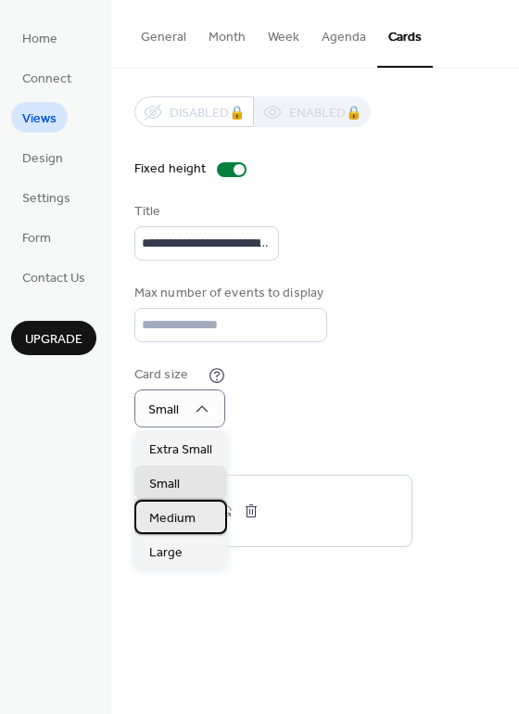
click at [191, 522] on span "Medium" at bounding box center [172, 517] width 46 height 19
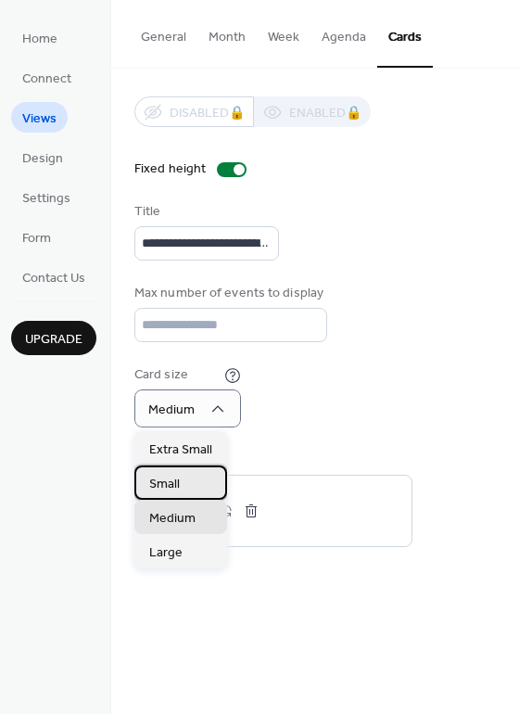
click at [193, 488] on div "Small" at bounding box center [180, 482] width 93 height 34
